Goal: Task Accomplishment & Management: Use online tool/utility

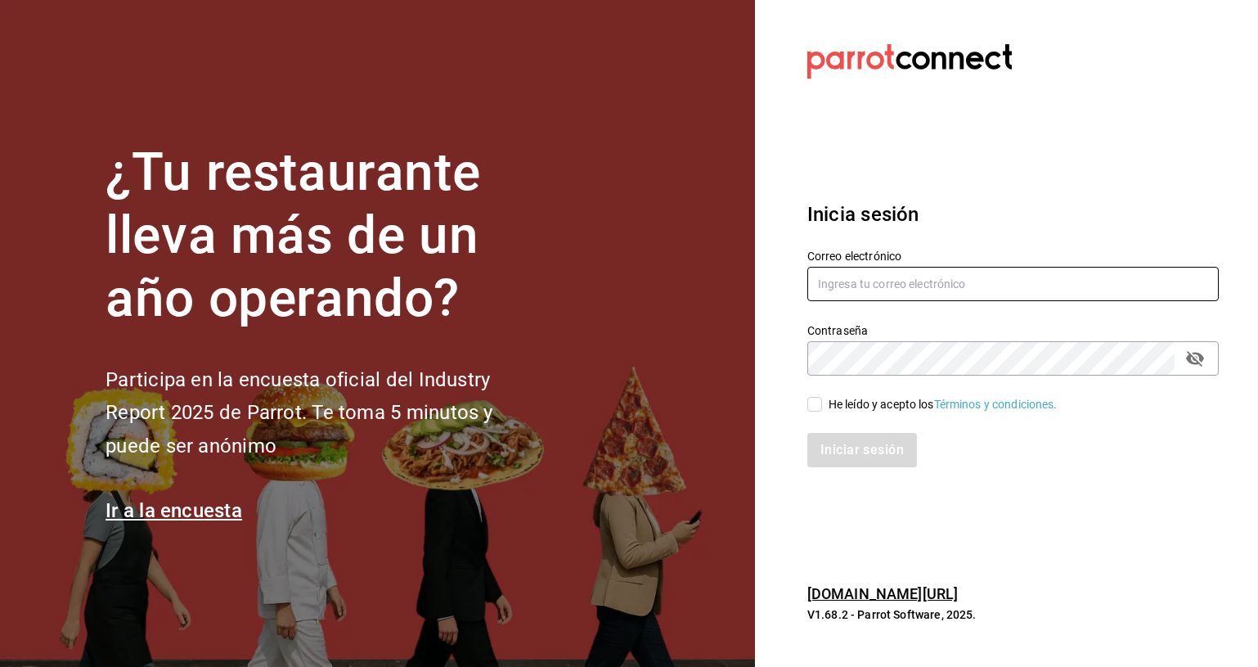
type input "[EMAIL_ADDRESS][DOMAIN_NAME]"
click at [865, 411] on div "He leído y acepto los Términos y condiciones." at bounding box center [943, 404] width 229 height 17
click at [822, 411] on input "He leído y acepto los Términos y condiciones." at bounding box center [814, 404] width 15 height 15
checkbox input "true"
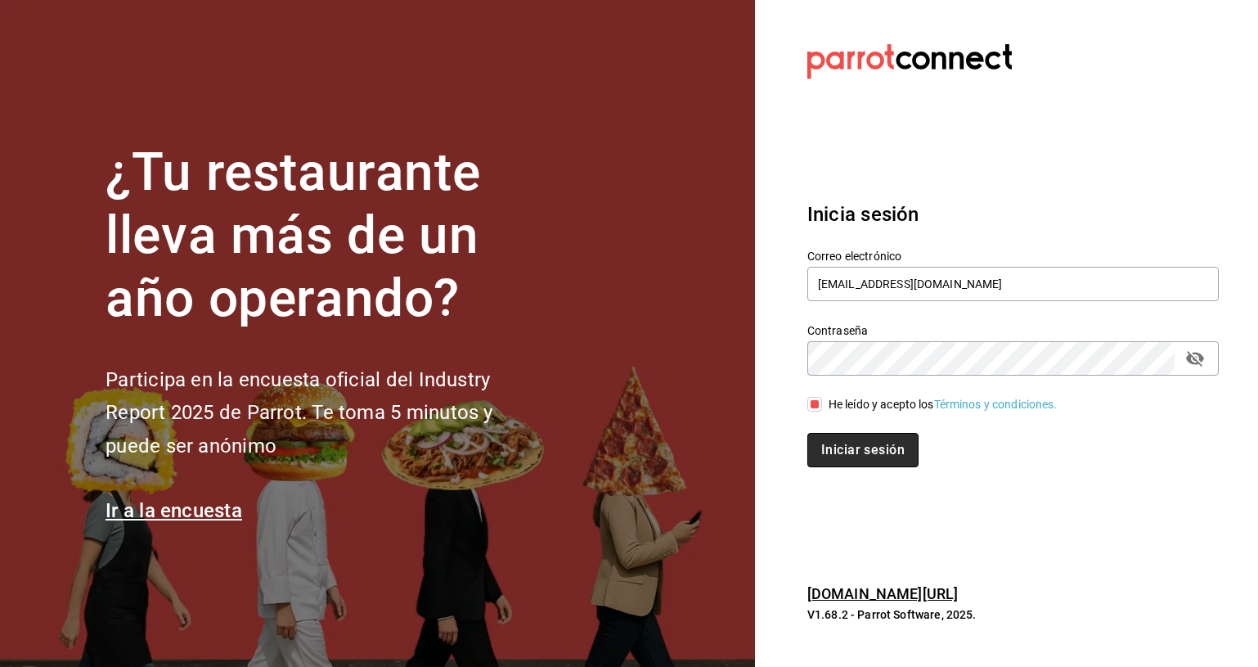
click at [877, 452] on button "Iniciar sesión" at bounding box center [862, 450] width 111 height 34
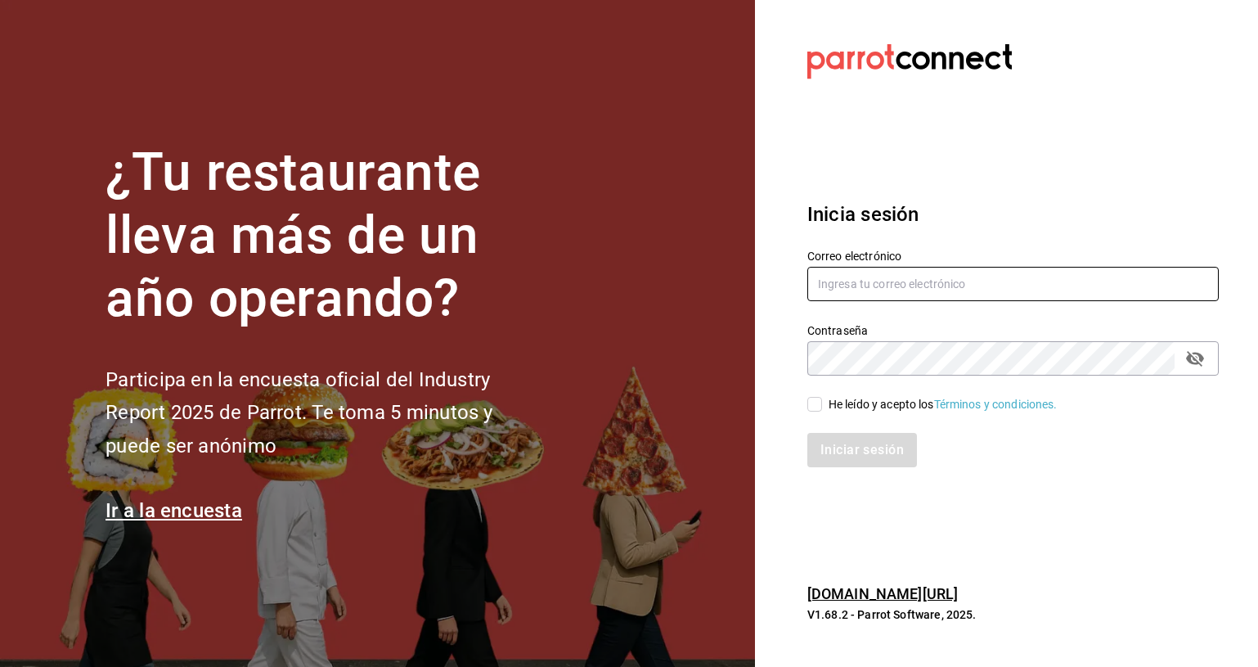
type input "almacen@xoulart.com"
click at [853, 398] on div "He leído y acepto los Términos y condiciones." at bounding box center [943, 404] width 229 height 17
click at [822, 398] on input "He leído y acepto los Términos y condiciones." at bounding box center [814, 404] width 15 height 15
checkbox input "true"
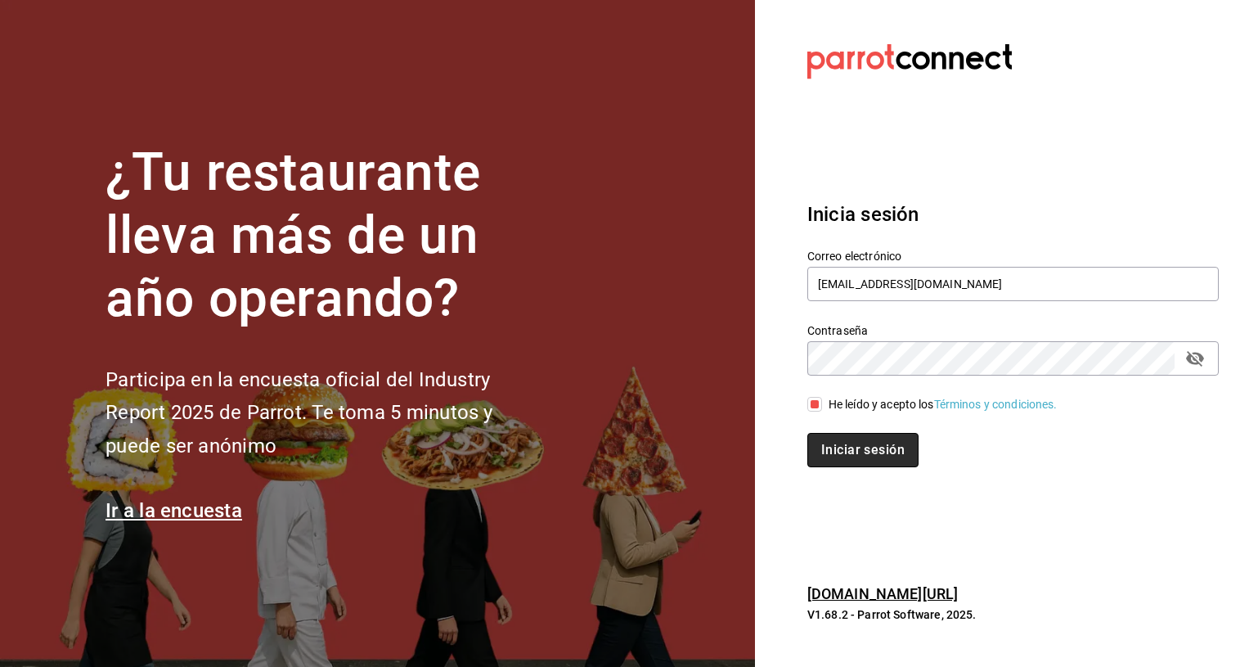
click at [869, 444] on button "Iniciar sesión" at bounding box center [862, 450] width 111 height 34
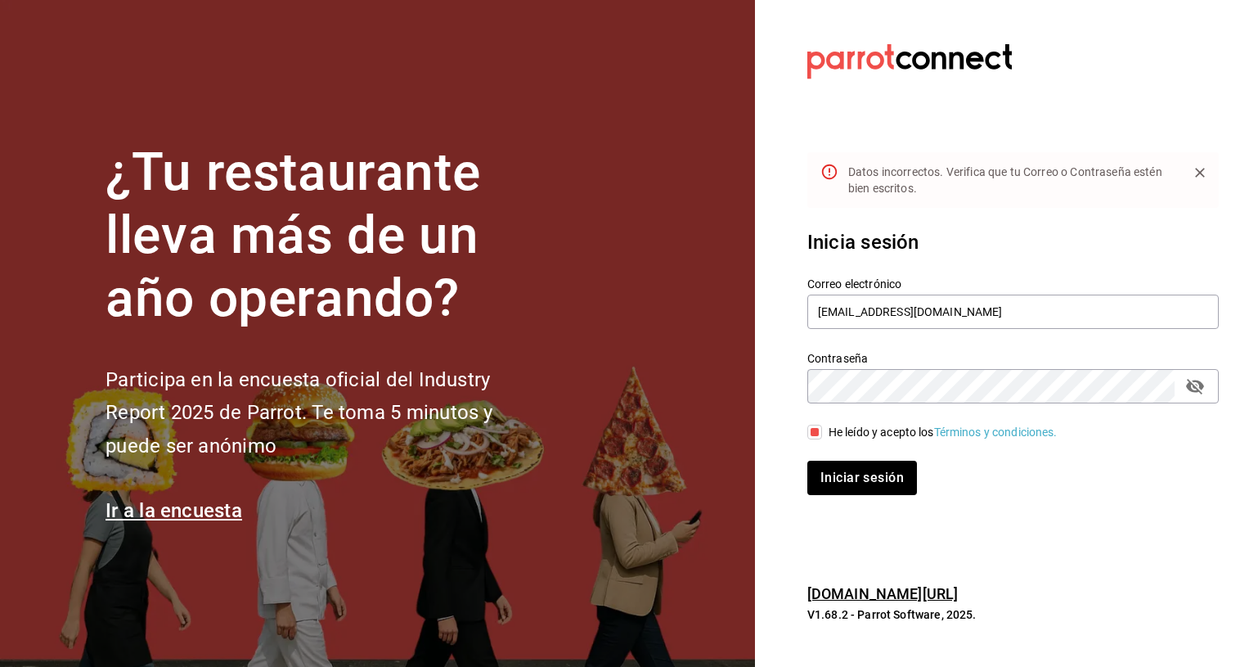
click at [959, 331] on div "Contraseña Contraseña" at bounding box center [1003, 367] width 431 height 72
click at [971, 317] on input "almacen@xoulart.com" at bounding box center [1012, 311] width 411 height 34
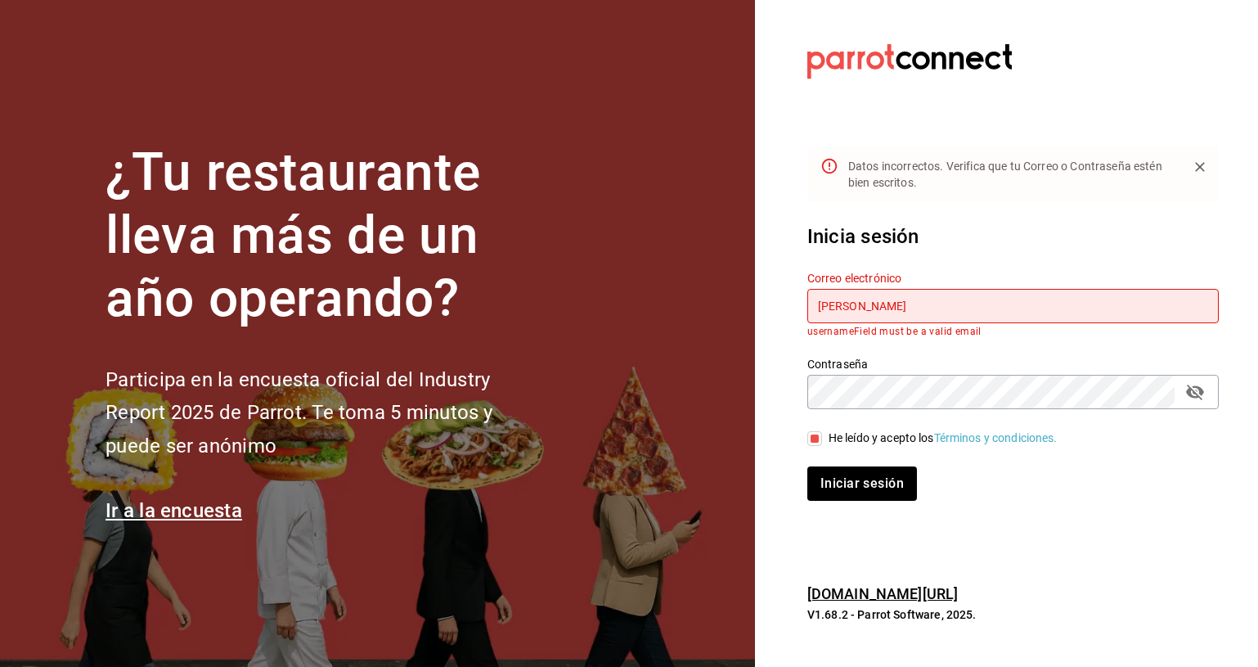
type input "gerenciavalladolid@xoulart.com"
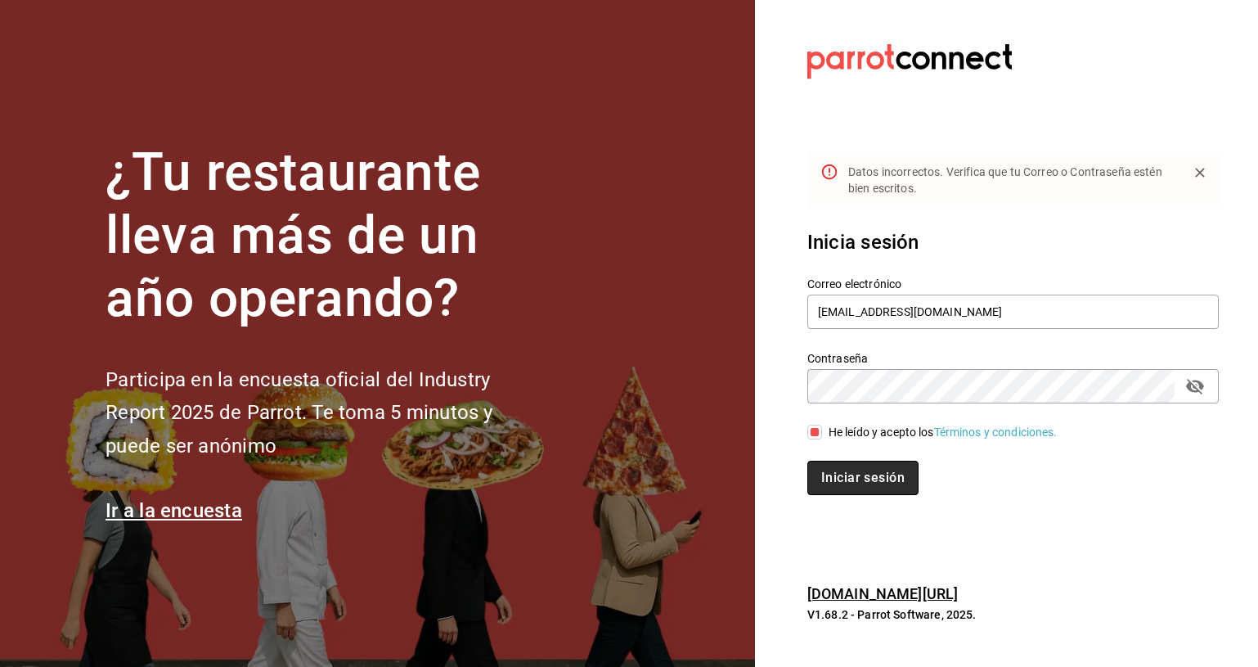
click at [893, 481] on button "Iniciar sesión" at bounding box center [862, 477] width 111 height 34
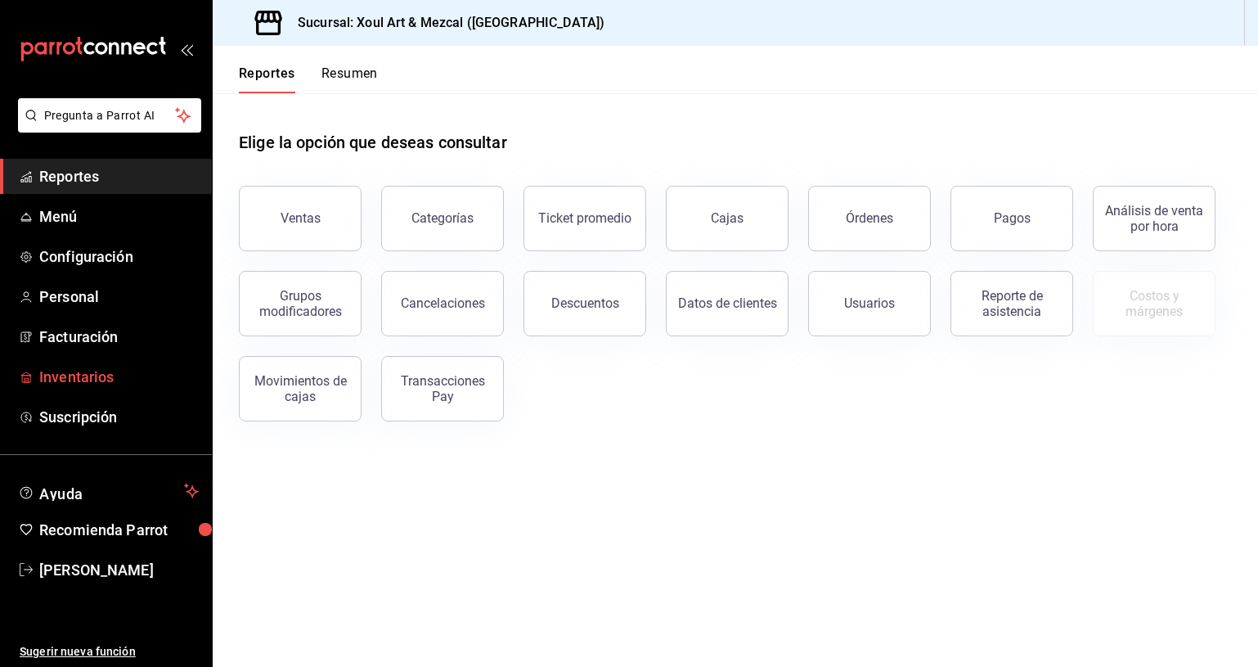
click at [81, 366] on span "Inventarios" at bounding box center [118, 377] width 159 height 22
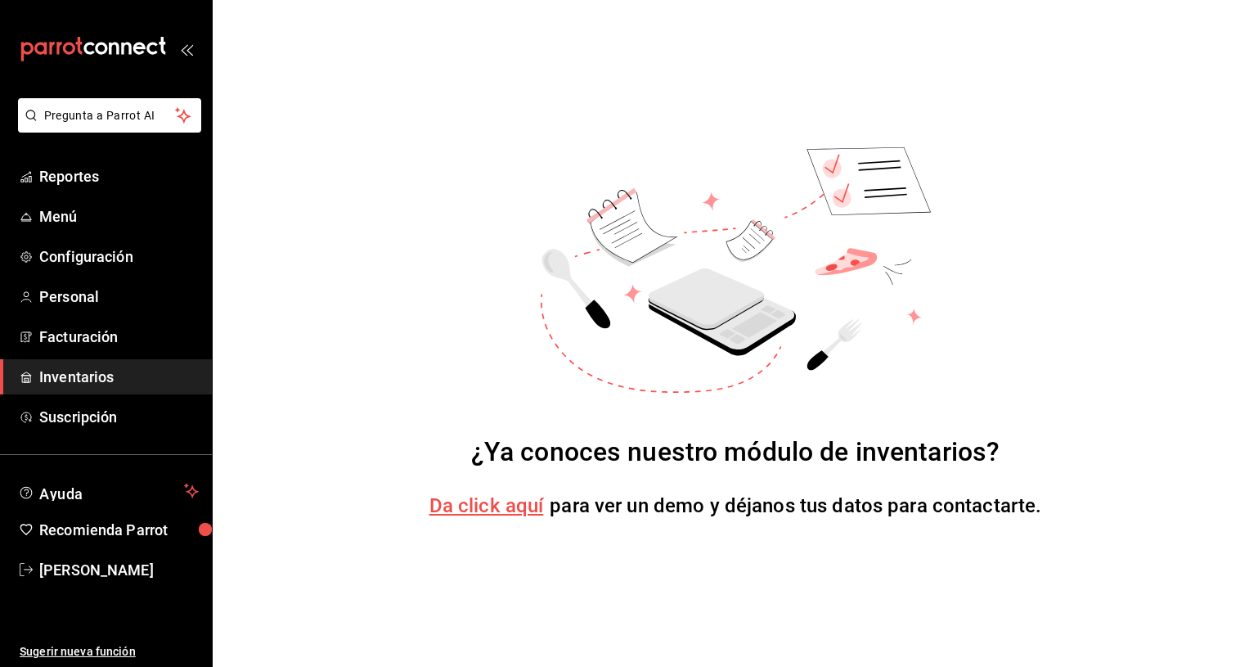
click at [519, 512] on span "Da click aquí" at bounding box center [486, 505] width 115 height 23
